Goal: Transaction & Acquisition: Book appointment/travel/reservation

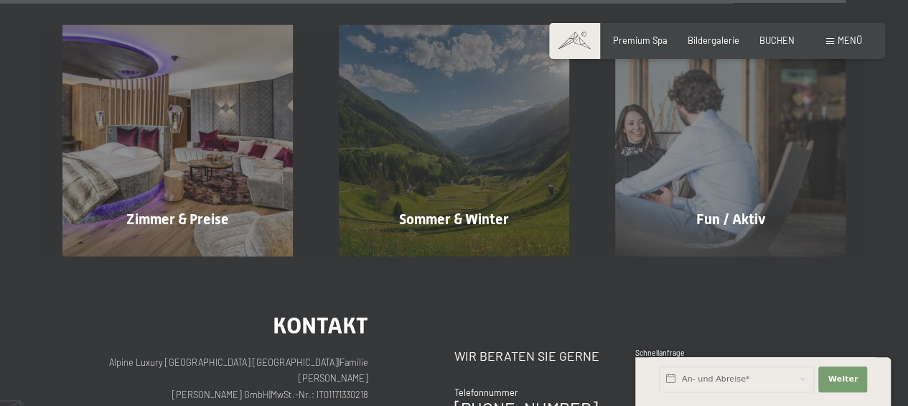
scroll to position [5056, 0]
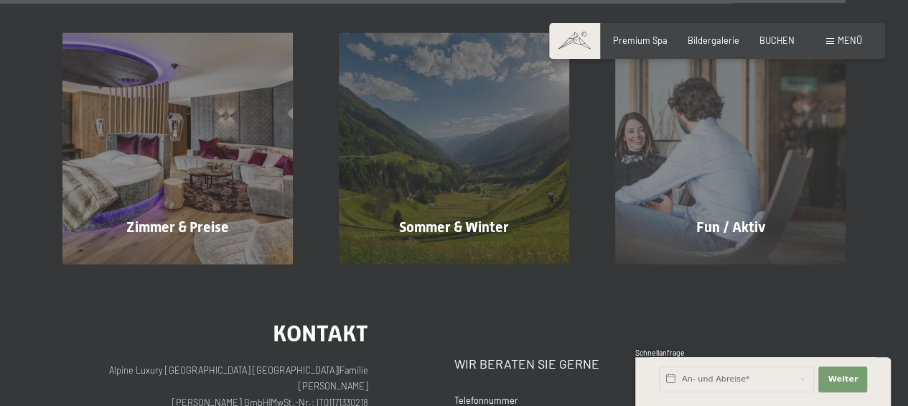
click at [780, 34] on span "BUCHEN" at bounding box center [776, 39] width 35 height 11
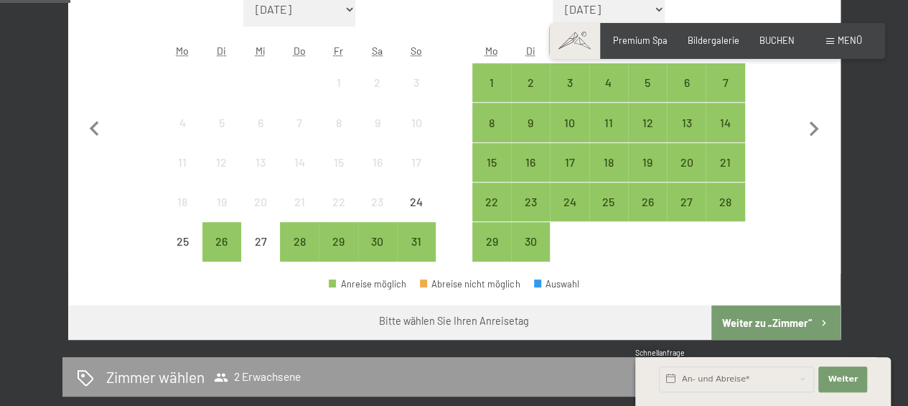
scroll to position [388, 0]
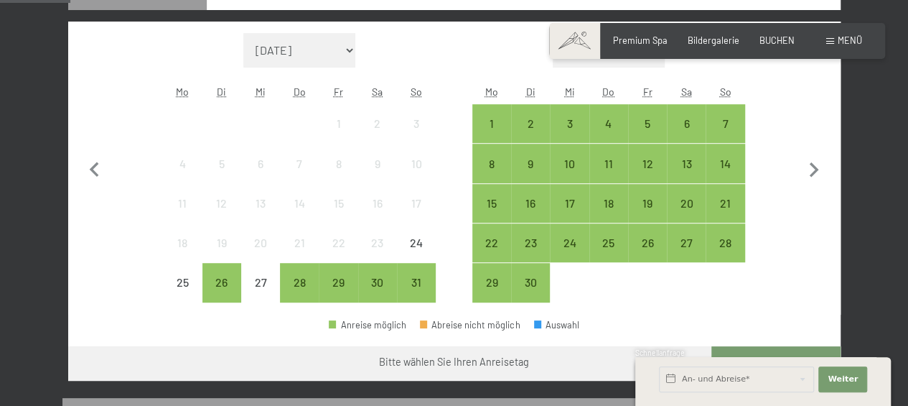
click at [647, 160] on div "12" at bounding box center [648, 176] width 36 height 36
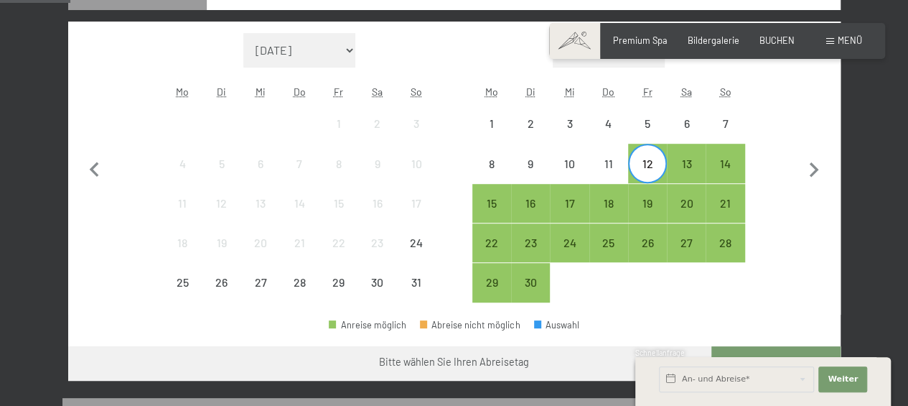
click at [491, 207] on div "15" at bounding box center [492, 215] width 36 height 36
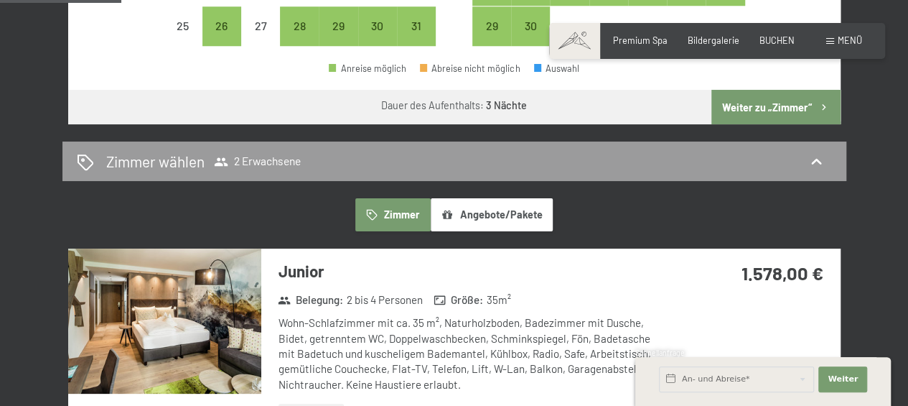
scroll to position [632, 0]
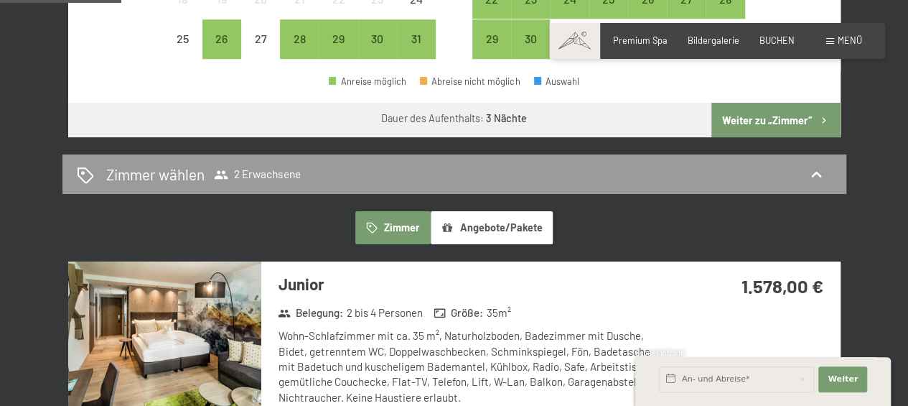
click at [772, 121] on button "Weiter zu „Zimmer“" at bounding box center [775, 120] width 128 height 34
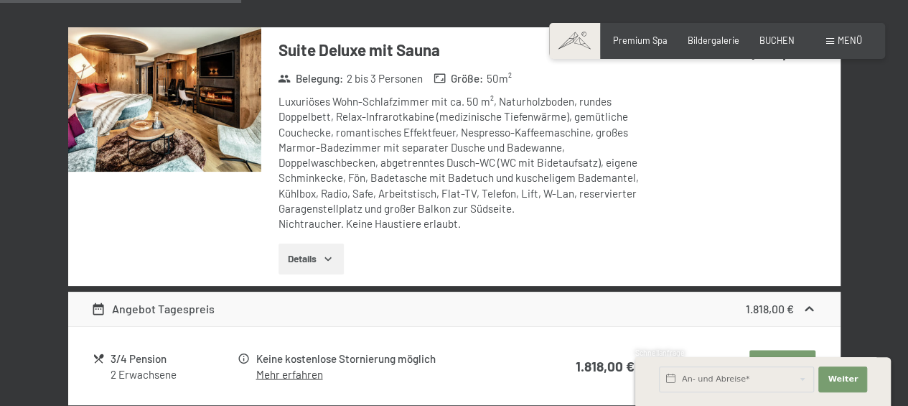
scroll to position [1095, 0]
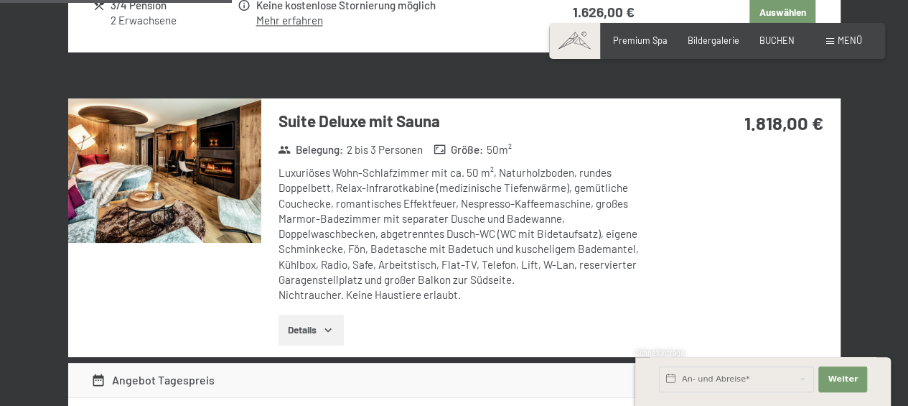
click at [187, 194] on img at bounding box center [164, 170] width 193 height 145
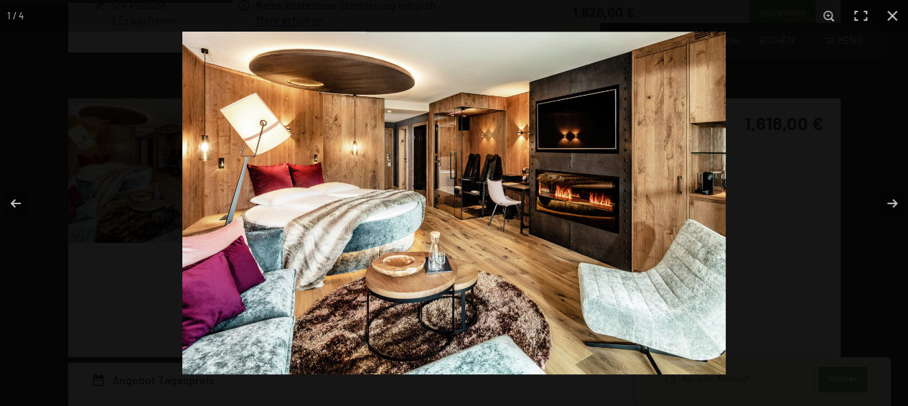
click at [890, 200] on button "button" at bounding box center [883, 203] width 50 height 72
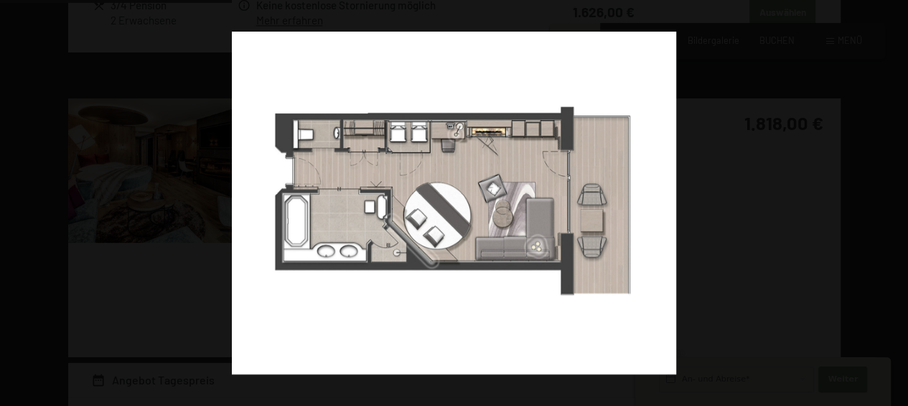
click at [890, 200] on button "button" at bounding box center [883, 203] width 50 height 72
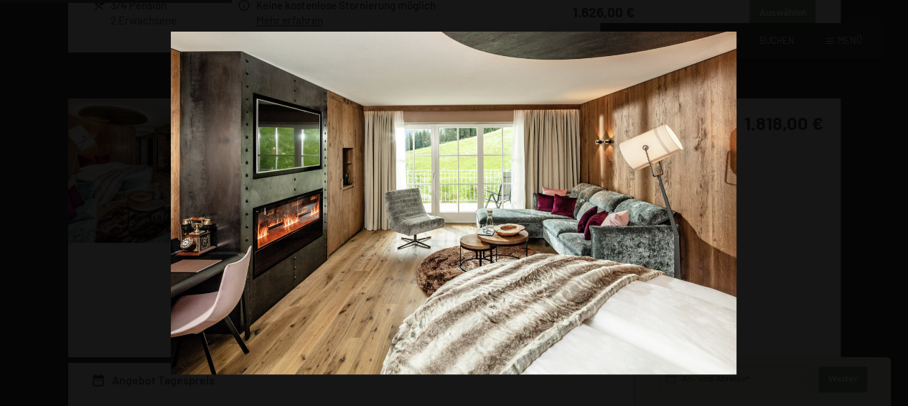
click at [890, 200] on button "button" at bounding box center [883, 203] width 50 height 72
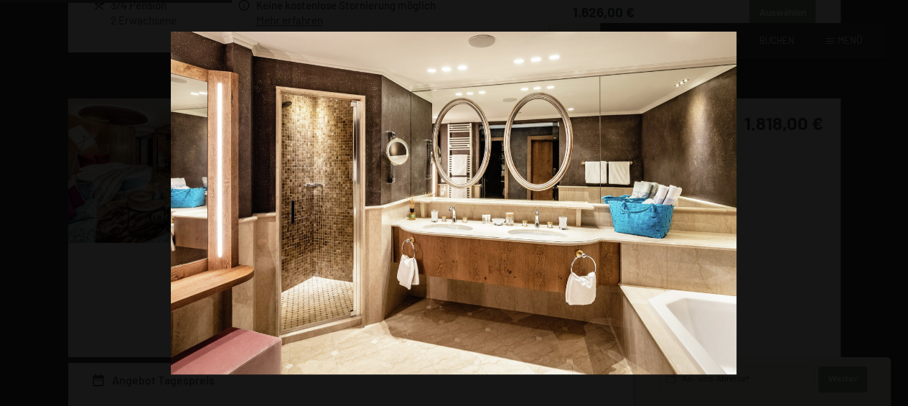
click at [890, 200] on button "button" at bounding box center [883, 203] width 50 height 72
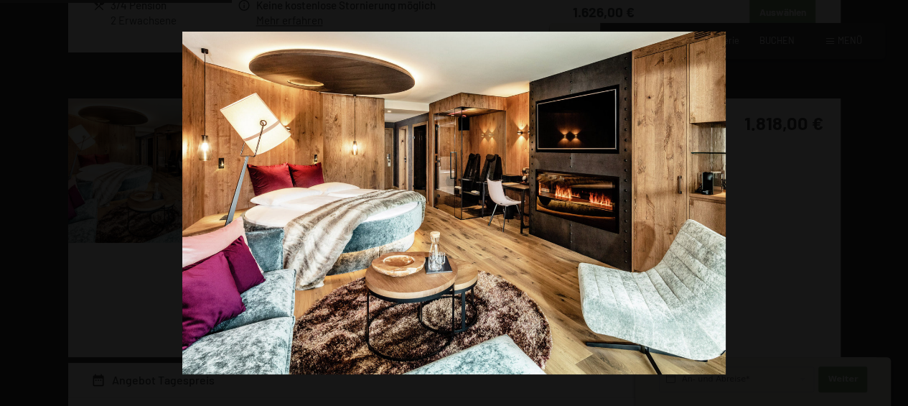
click at [890, 200] on button "button" at bounding box center [883, 203] width 50 height 72
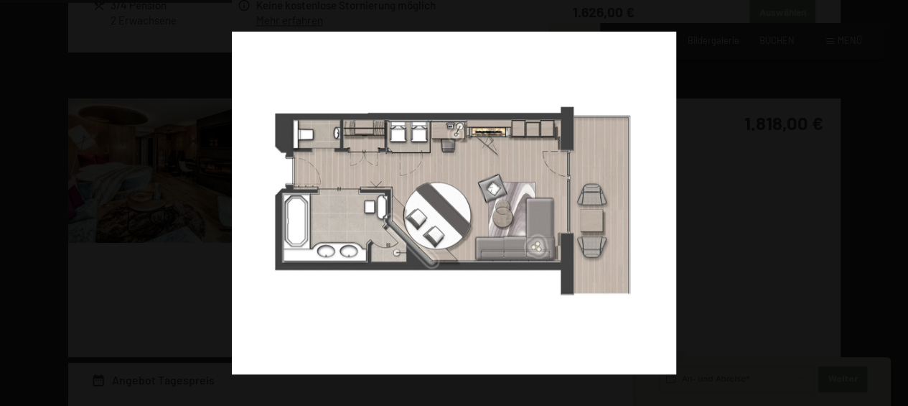
click at [890, 200] on button "button" at bounding box center [883, 203] width 50 height 72
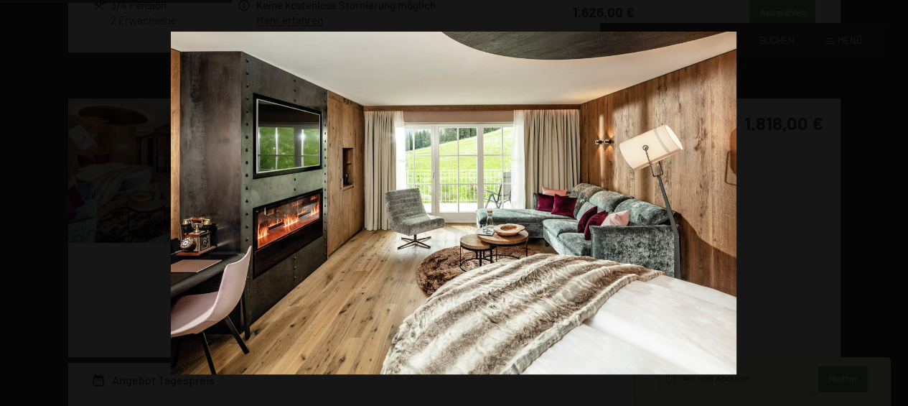
click at [890, 200] on button "button" at bounding box center [883, 203] width 50 height 72
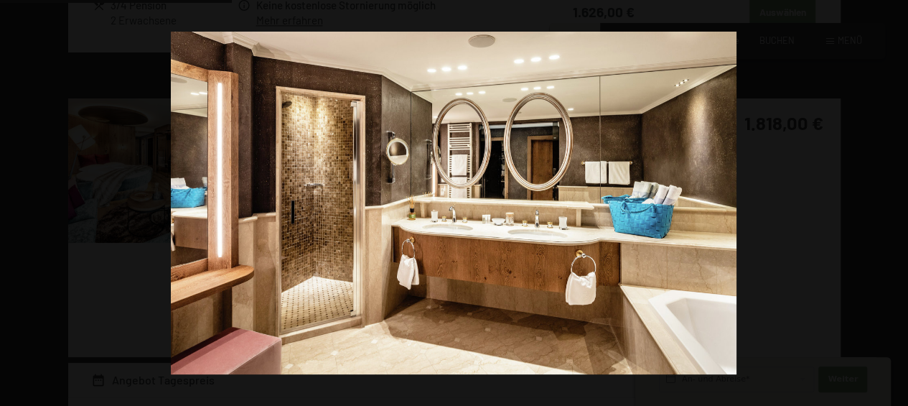
click at [890, 200] on button "button" at bounding box center [883, 203] width 50 height 72
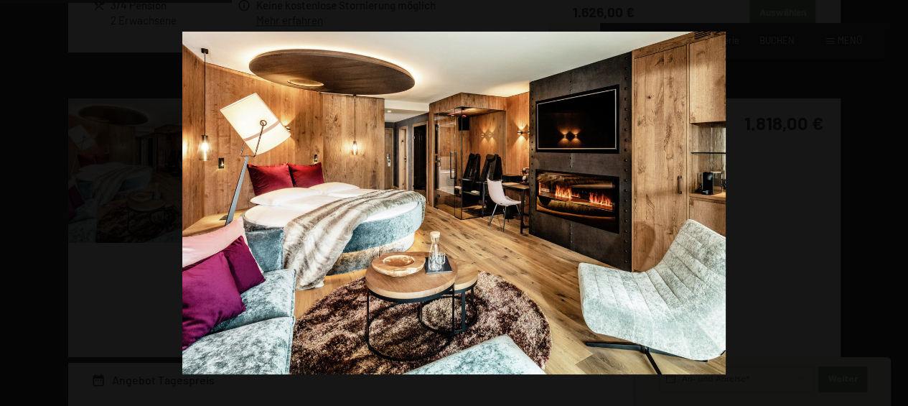
click at [890, 200] on button "button" at bounding box center [883, 203] width 50 height 72
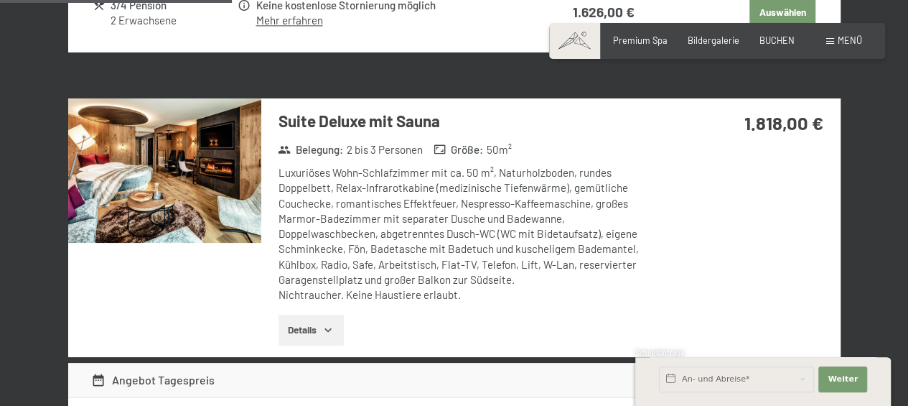
click at [0, 0] on button "button" at bounding box center [0, 0] width 0 height 0
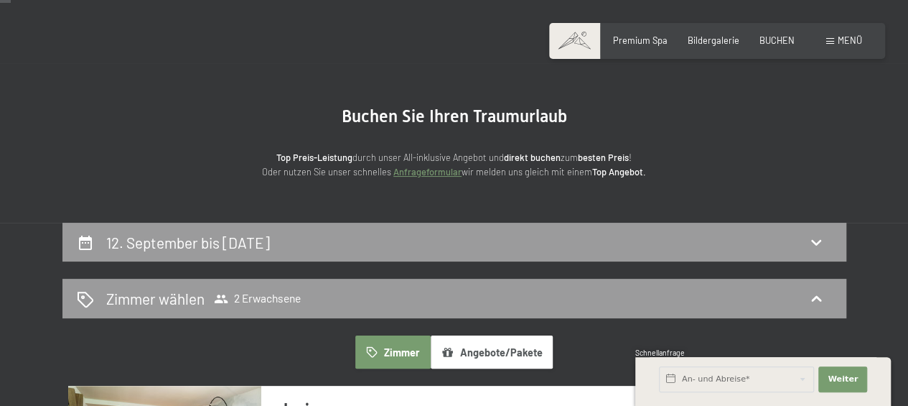
scroll to position [23, 0]
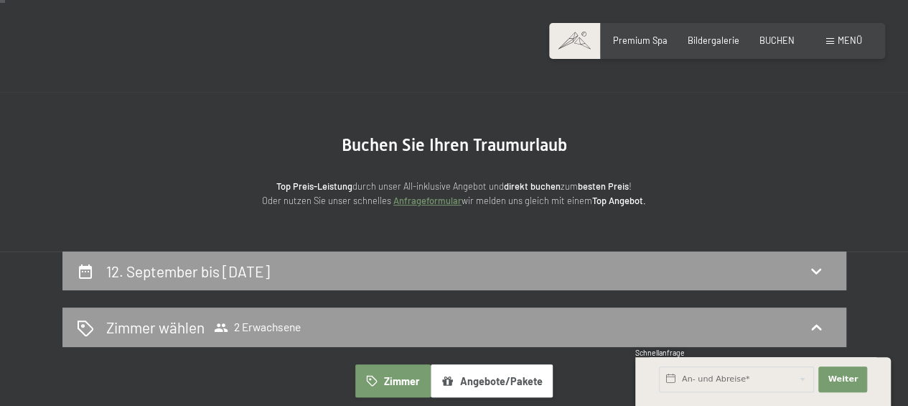
click at [712, 35] on span "Bildergalerie" at bounding box center [714, 39] width 52 height 11
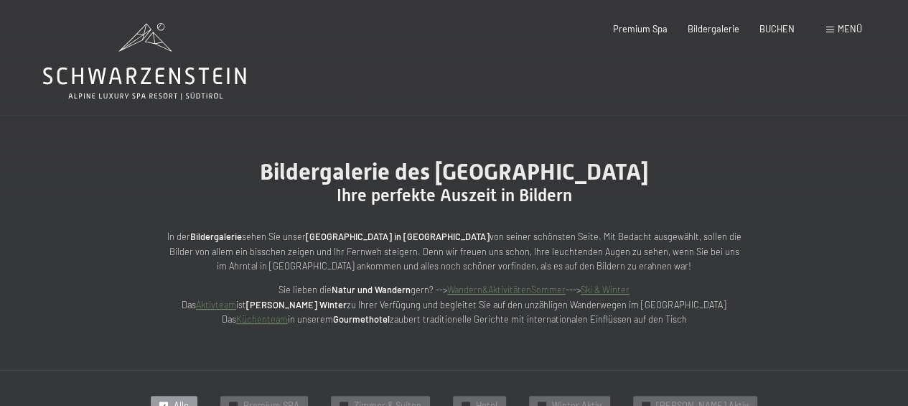
click at [845, 26] on span "Menü" at bounding box center [850, 28] width 24 height 11
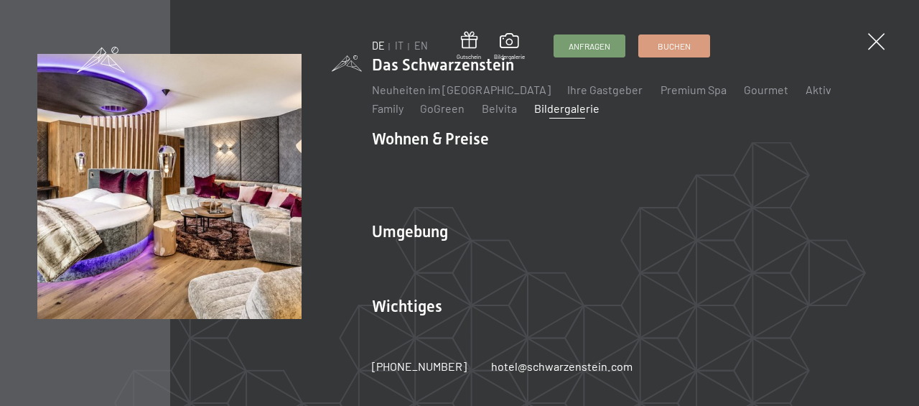
click at [523, 171] on link "Zimmer & Preise" at bounding box center [523, 164] width 83 height 14
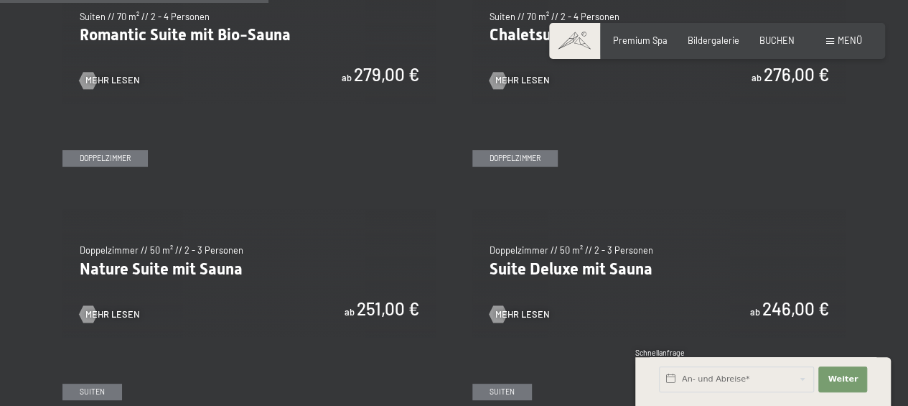
scroll to position [1068, 0]
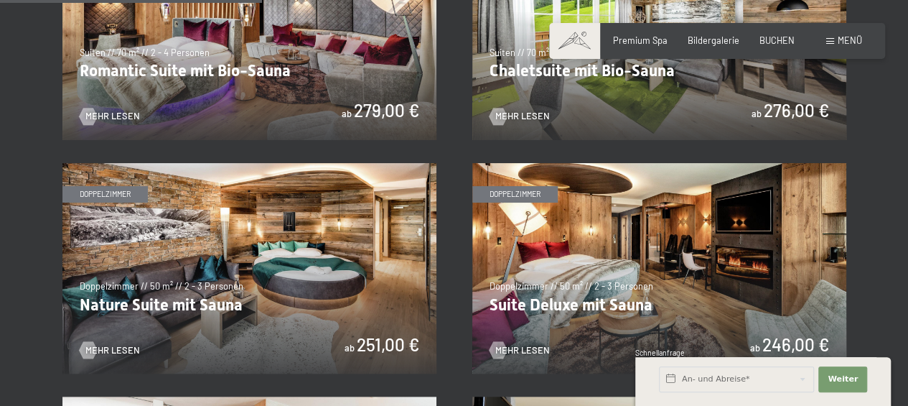
drag, startPoint x: 913, startPoint y: 27, endPoint x: 902, endPoint y: 126, distance: 99.7
click at [266, 286] on img at bounding box center [249, 268] width 374 height 210
